Goal: Task Accomplishment & Management: Manage account settings

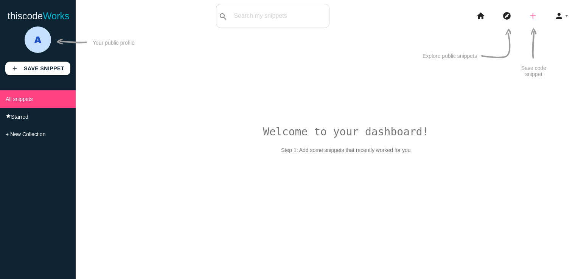
click at [532, 14] on icon "add" at bounding box center [533, 16] width 9 height 24
click at [481, 17] on icon "home" at bounding box center [481, 16] width 9 height 24
click at [38, 45] on img at bounding box center [38, 39] width 26 height 26
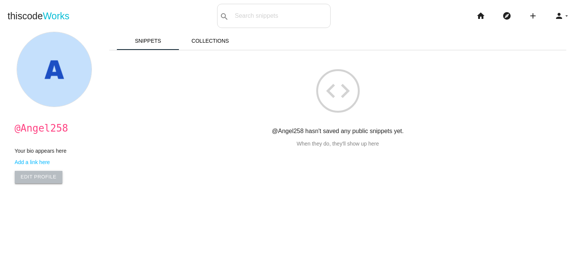
click at [41, 179] on link "Edit Profile" at bounding box center [39, 177] width 48 height 12
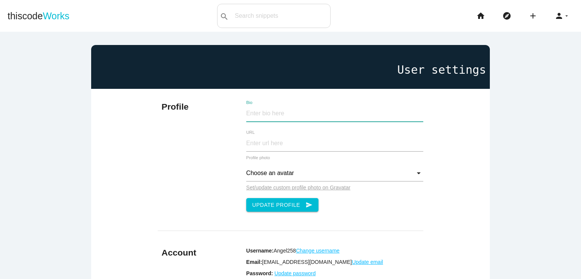
click at [276, 111] on input "Bio" at bounding box center [335, 114] width 178 height 16
type input "B2BCERT is one of the leading service providers for International recognized st…"
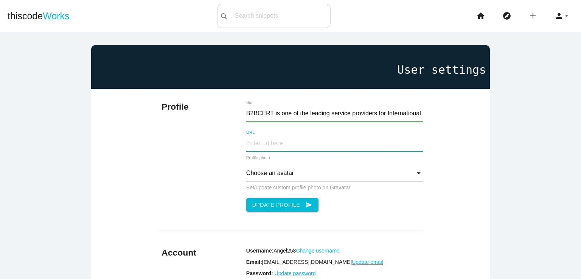
click at [273, 146] on input "URL" at bounding box center [335, 144] width 178 height 16
type input "[URL][DOMAIN_NAME]"
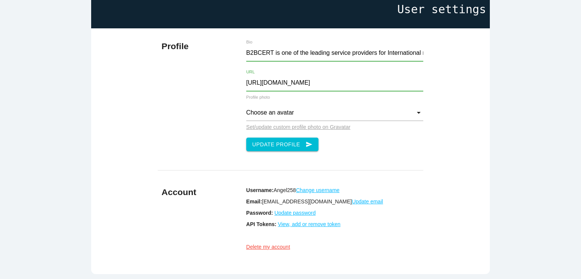
scroll to position [76, 0]
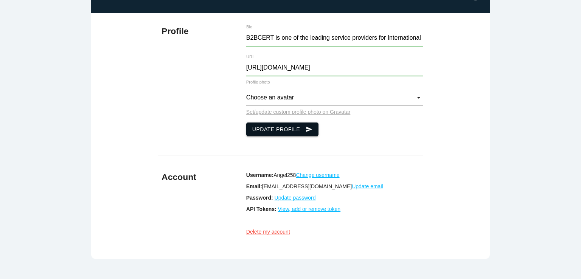
click at [267, 129] on button "Update Profile send" at bounding box center [282, 130] width 73 height 14
